Goal: Transaction & Acquisition: Purchase product/service

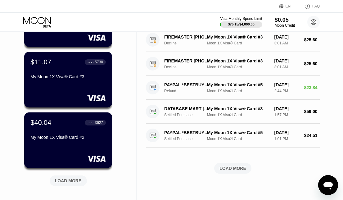
scroll to position [217, 0]
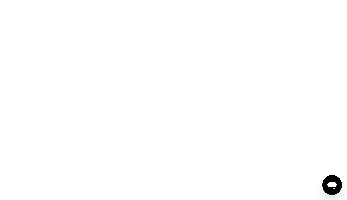
click at [52, 87] on div at bounding box center [173, 100] width 347 height 200
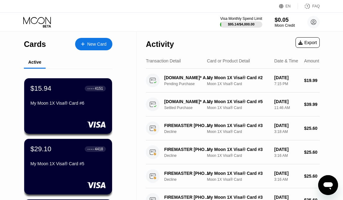
drag, startPoint x: 109, startPoint y: 20, endPoint x: 122, endPoint y: 19, distance: 13.1
click at [109, 20] on div "Visa Monthly Spend Limit $95.14 / $4,000.00 $0.05 Moon Credit JOh joh181040@gma…" at bounding box center [171, 22] width 343 height 19
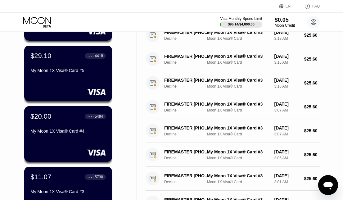
scroll to position [62, 0]
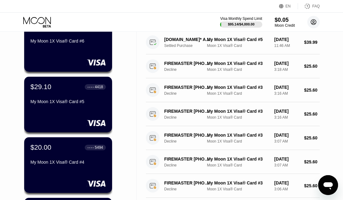
click at [313, 23] on icon at bounding box center [313, 21] width 3 height 3
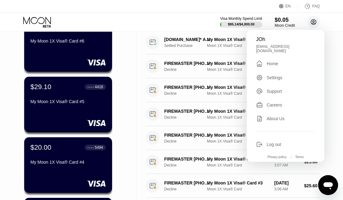
click at [313, 23] on icon at bounding box center [313, 21] width 3 height 3
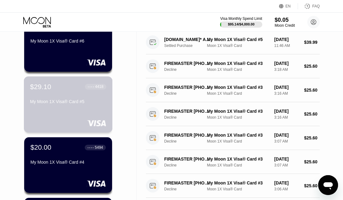
click at [80, 98] on div "$29.10 ● ● ● ● 4418 My Moon 1X Visa® Card #5" at bounding box center [68, 94] width 76 height 24
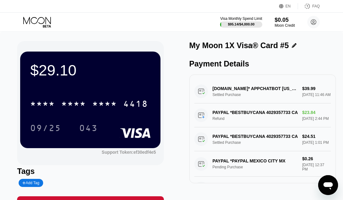
click at [292, 46] on icon at bounding box center [293, 45] width 5 height 5
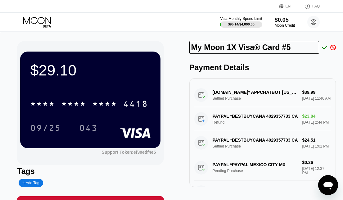
click at [334, 48] on icon at bounding box center [333, 48] width 6 height 6
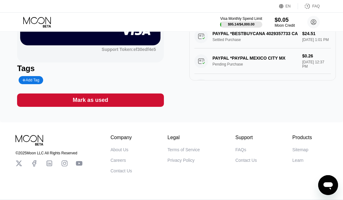
scroll to position [92, 0]
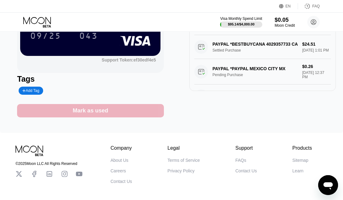
click at [107, 108] on div "Mark as used" at bounding box center [90, 110] width 146 height 13
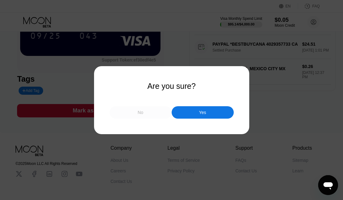
click at [131, 113] on div "No" at bounding box center [140, 112] width 62 height 12
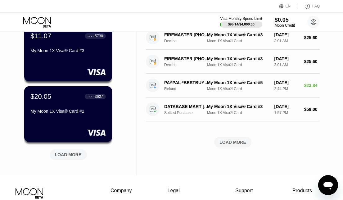
scroll to position [248, 0]
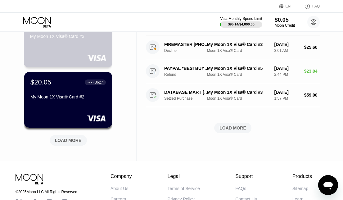
click at [82, 57] on div at bounding box center [68, 58] width 76 height 6
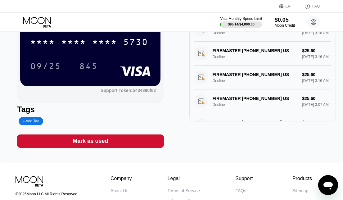
scroll to position [62, 0]
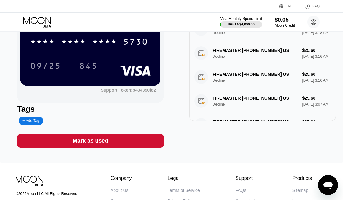
click at [87, 147] on div "Mark as used" at bounding box center [90, 140] width 146 height 13
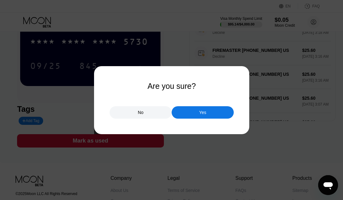
click at [184, 112] on div "Yes" at bounding box center [202, 112] width 62 height 12
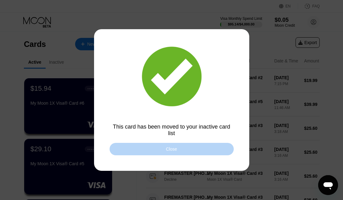
click at [172, 153] on div "Close" at bounding box center [171, 149] width 124 height 12
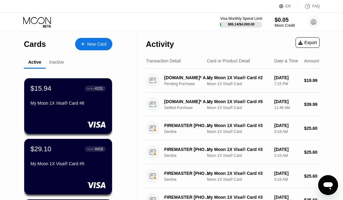
click at [53, 64] on div "Inactive" at bounding box center [56, 62] width 15 height 5
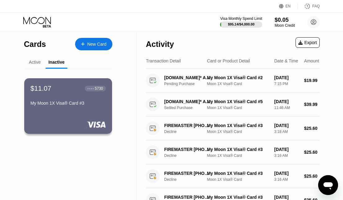
click at [39, 62] on div "Active" at bounding box center [35, 62] width 12 height 5
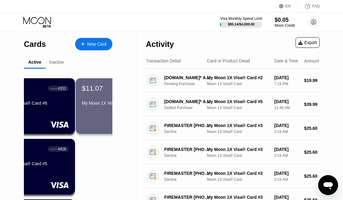
click at [98, 50] on div "New Card" at bounding box center [93, 44] width 37 height 12
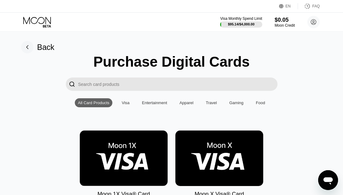
click at [101, 85] on input "Search card products" at bounding box center [177, 84] width 199 height 13
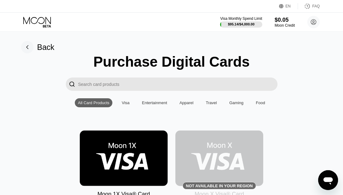
click at [111, 171] on img at bounding box center [124, 158] width 88 height 55
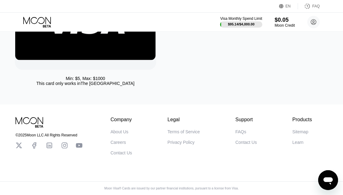
scroll to position [62, 0]
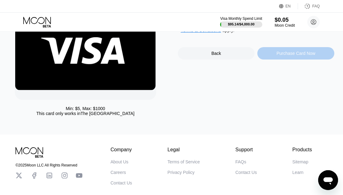
click at [284, 60] on div "Purchase Card Now" at bounding box center [295, 53] width 77 height 12
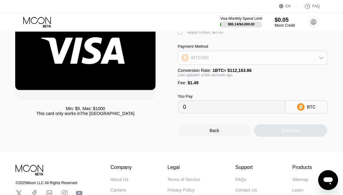
click at [251, 64] on div "BITCOIN" at bounding box center [252, 57] width 149 height 12
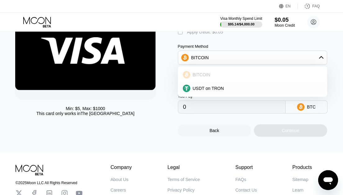
click at [232, 91] on div "USDT on TRON" at bounding box center [256, 88] width 132 height 5
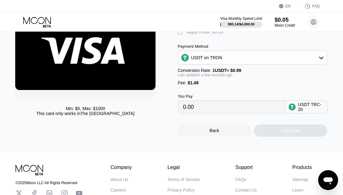
type input "0.00"
click at [243, 113] on input "0.00" at bounding box center [231, 107] width 97 height 12
click at [210, 113] on input "0.00" at bounding box center [231, 107] width 97 height 12
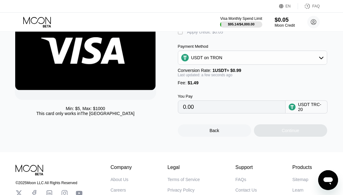
click at [180, 124] on div "Back Continue" at bounding box center [256, 124] width 157 height 23
click at [255, 113] on input "0.00" at bounding box center [231, 107] width 97 height 12
click at [294, 110] on circle at bounding box center [291, 107] width 7 height 7
click at [227, 113] on input "0.00" at bounding box center [231, 107] width 97 height 12
click at [220, 113] on input "0.00" at bounding box center [231, 107] width 97 height 12
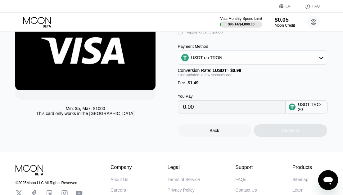
drag, startPoint x: 246, startPoint y: 158, endPoint x: 242, endPoint y: 151, distance: 8.2
click at [246, 152] on div "Min: $ 5 , Max: $ 1000 This card only works in The United States Moon 1X Visa® …" at bounding box center [171, 61] width 347 height 183
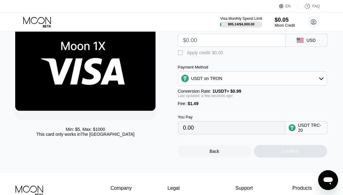
scroll to position [31, 0]
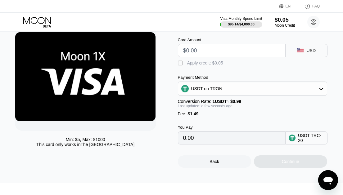
click at [214, 66] on div " Apply credit: $0.05" at bounding box center [202, 63] width 48 height 6
click at [213, 65] on div "Apply credit: $0.05" at bounding box center [205, 62] width 36 height 5
click at [212, 57] on input "text" at bounding box center [231, 50] width 97 height 12
type input "$5"
type input "6.56"
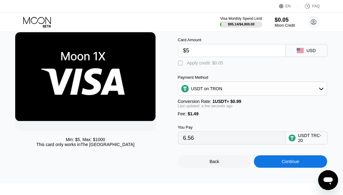
type input "$50"
type input "52.01"
type input "$50"
click at [242, 80] on div "Payment Method" at bounding box center [252, 77] width 149 height 5
click at [272, 168] on div "Continue" at bounding box center [290, 161] width 73 height 12
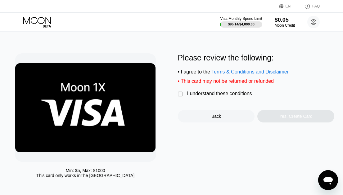
click at [193, 101] on div "Please review the following: • I agree to the Terms & Conditions and Disclaimer…" at bounding box center [256, 87] width 157 height 69
click at [197, 95] on div "I understand these conditions" at bounding box center [219, 94] width 65 height 6
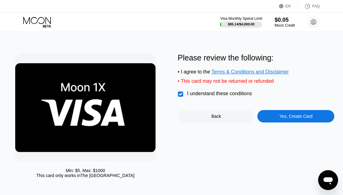
click at [287, 122] on div "Yes, Create Card" at bounding box center [295, 116] width 77 height 12
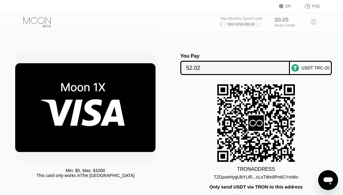
click at [65, 50] on div "Min: $ 5 , Max: $ 1000 This card only works in [GEOGRAPHIC_DATA] You Pay 52.02 …" at bounding box center [171, 139] width 347 height 215
click at [72, 50] on div "Min: $ 5 , Max: $ 1000 This card only works in The United States You Pay 52.02 …" at bounding box center [171, 139] width 347 height 215
click at [289, 24] on div "$0.05 Moon Credit" at bounding box center [284, 21] width 21 height 11
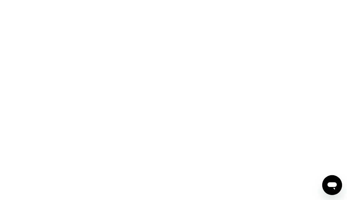
click at [332, 181] on icon "Open messaging window" at bounding box center [332, 184] width 11 height 11
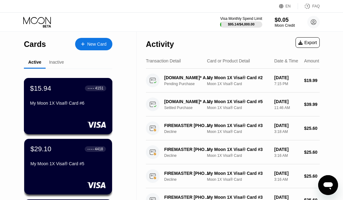
click at [98, 105] on div "My Moon 1X Visa® Card #6" at bounding box center [68, 102] width 76 height 5
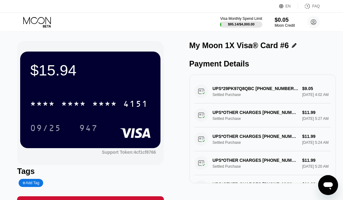
click at [71, 36] on div "$15.94 * * * * * * * * * * * * 4151 09/25 947 Support Token: 4cf1cf8766 Tags Ad…" at bounding box center [171, 128] width 343 height 193
